Goal: Task Accomplishment & Management: Use online tool/utility

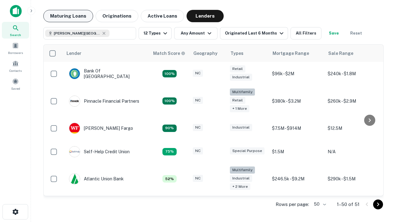
click at [68, 16] on button "Maturing Loans" at bounding box center [68, 16] width 50 height 12
